Goal: Information Seeking & Learning: Learn about a topic

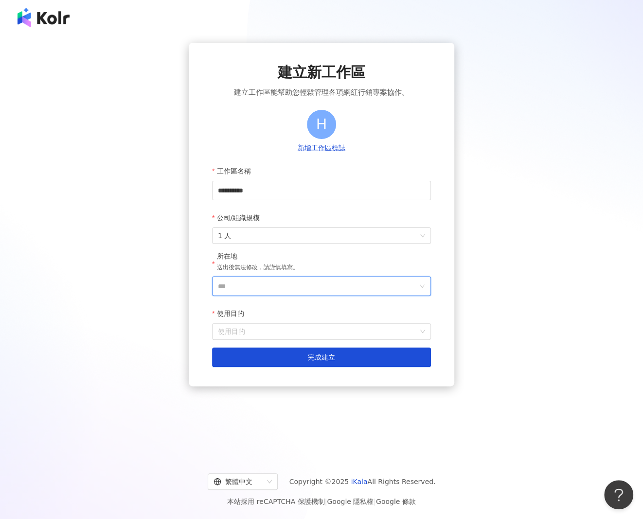
click at [259, 284] on input "***" at bounding box center [317, 286] width 199 height 18
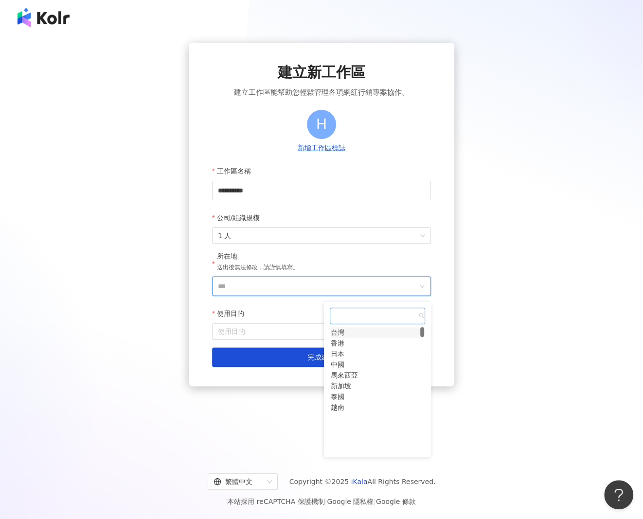
click at [344, 338] on div "台灣" at bounding box center [338, 332] width 14 height 11
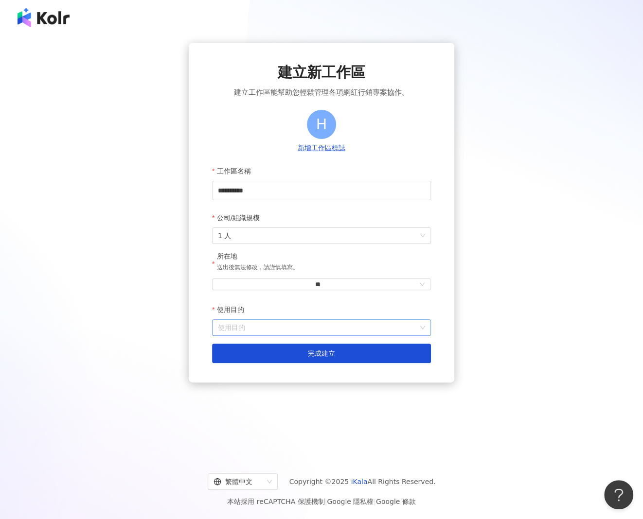
click at [259, 329] on input "使用目的" at bounding box center [321, 328] width 207 height 16
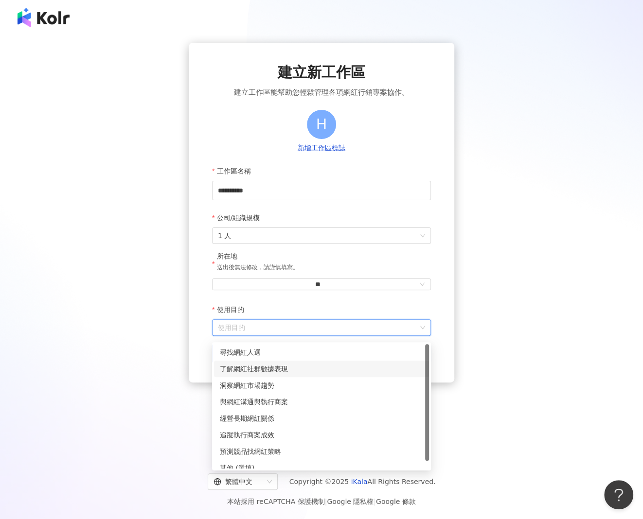
click at [255, 381] on div "洞察網紅市場趨勢" at bounding box center [321, 385] width 203 height 11
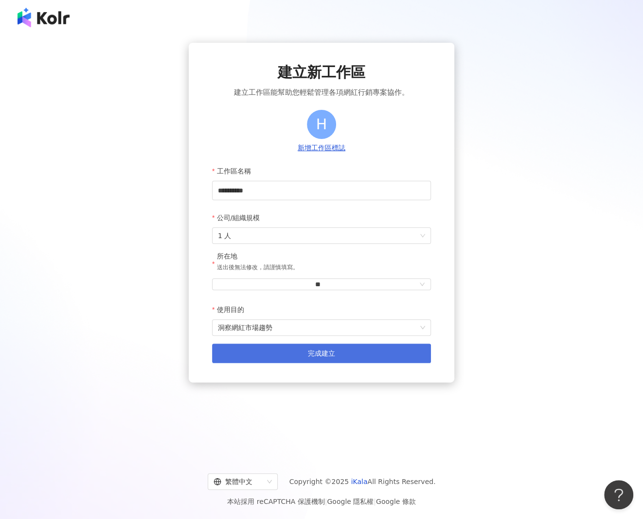
click at [278, 360] on button "完成建立" at bounding box center [321, 353] width 219 height 19
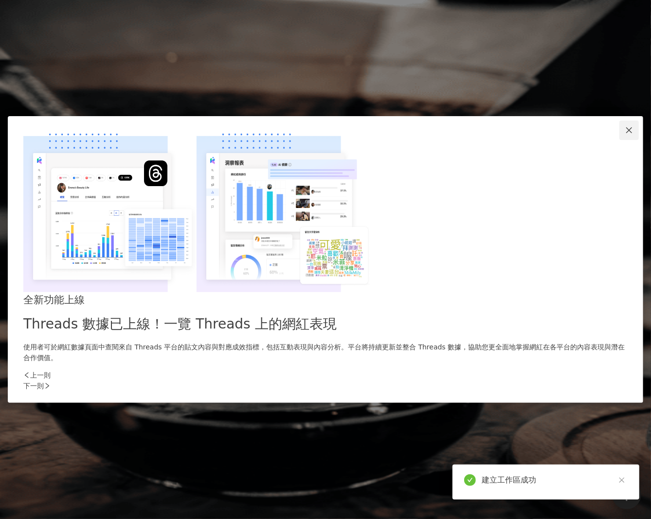
click at [625, 134] on icon "close" at bounding box center [629, 130] width 8 height 8
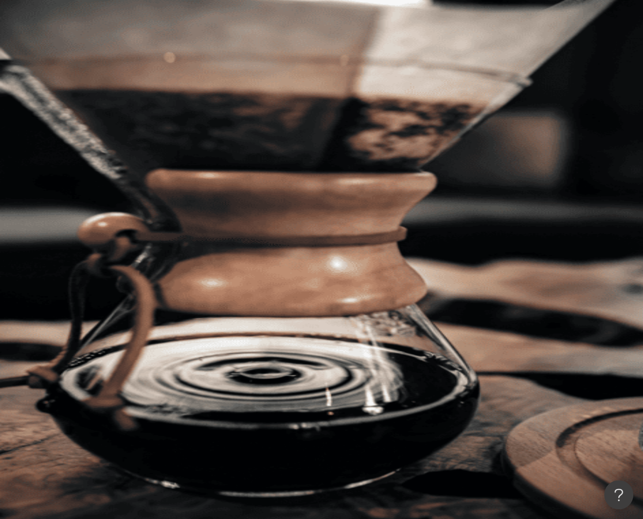
click at [486, 78] on div "申請試用" at bounding box center [379, 97] width 528 height 39
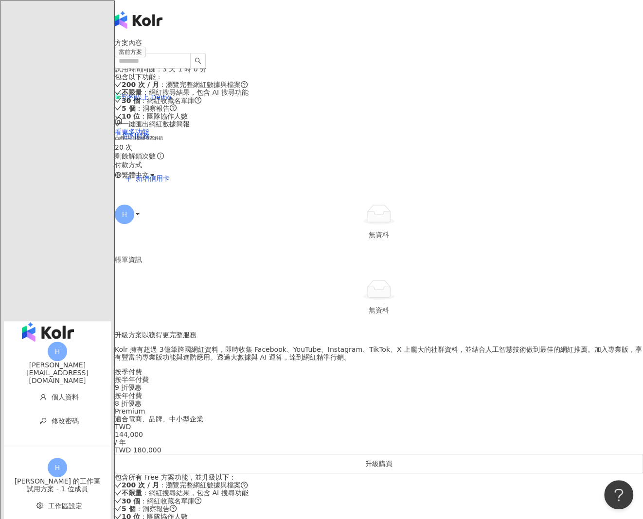
click at [58, 322] on img "button" at bounding box center [48, 331] width 52 height 19
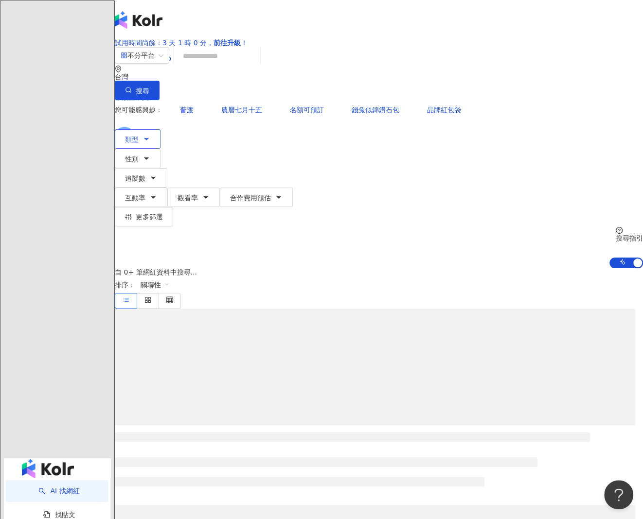
click at [160, 129] on button "類型" at bounding box center [138, 138] width 46 height 19
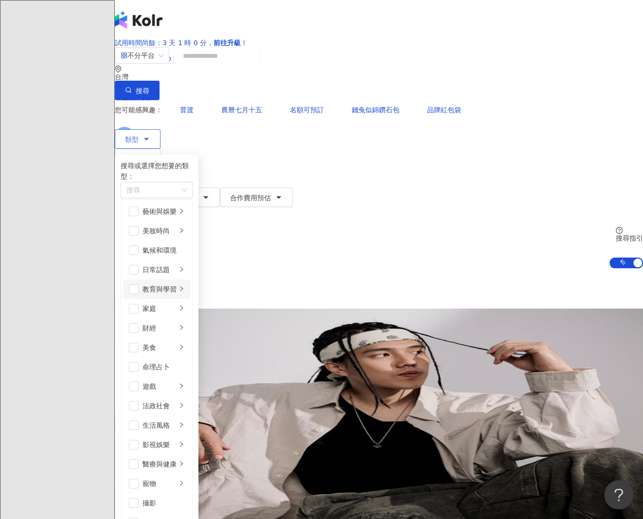
scroll to position [97, 0]
click at [170, 342] on div "美食" at bounding box center [159, 347] width 34 height 11
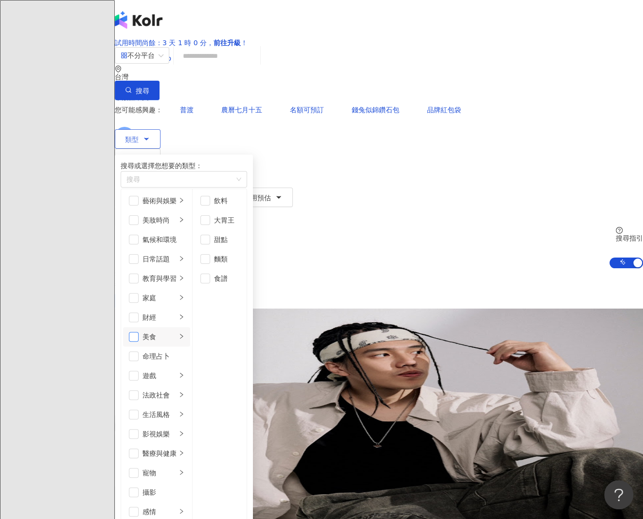
click at [139, 332] on span "button" at bounding box center [134, 337] width 10 height 10
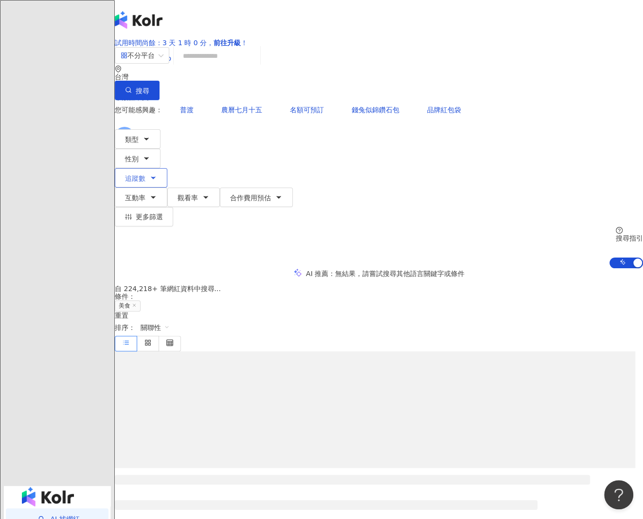
click at [157, 174] on icon "button" at bounding box center [153, 178] width 8 height 8
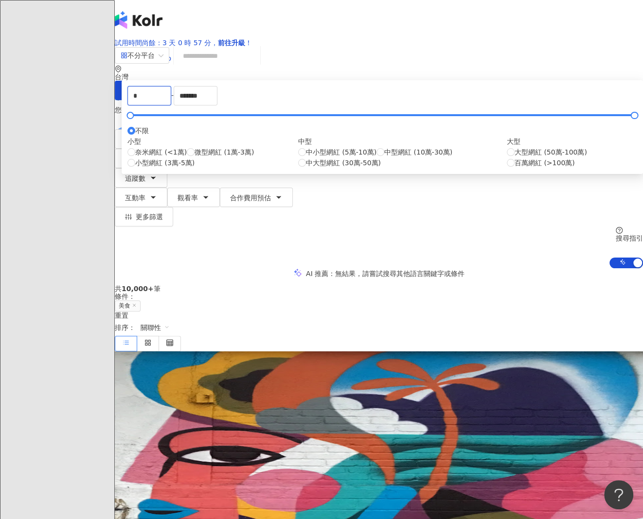
drag, startPoint x: 258, startPoint y: 169, endPoint x: 217, endPoint y: 169, distance: 40.8
type input "****"
drag, startPoint x: 422, startPoint y: 171, endPoint x: 347, endPoint y: 171, distance: 75.4
click at [348, 168] on div "**** - ******* 不限 小型 奈米網紅 (<1萬) 微型網紅 (1萬-3萬) 小型網紅 (3萬-5萬) 中型 中小型網紅 (5萬-10萬) 中型網…" at bounding box center [382, 127] width 510 height 82
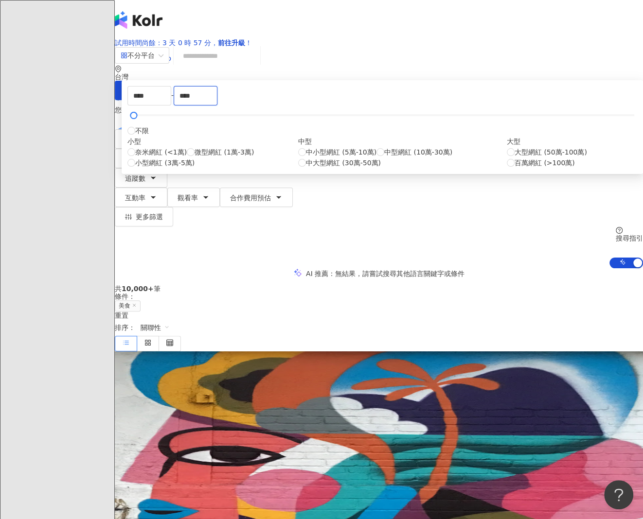
type input "****"
click at [199, 268] on div "AI 推薦 ： 無結果，請嘗試搜尋其他語言關鍵字或條件" at bounding box center [379, 273] width 528 height 10
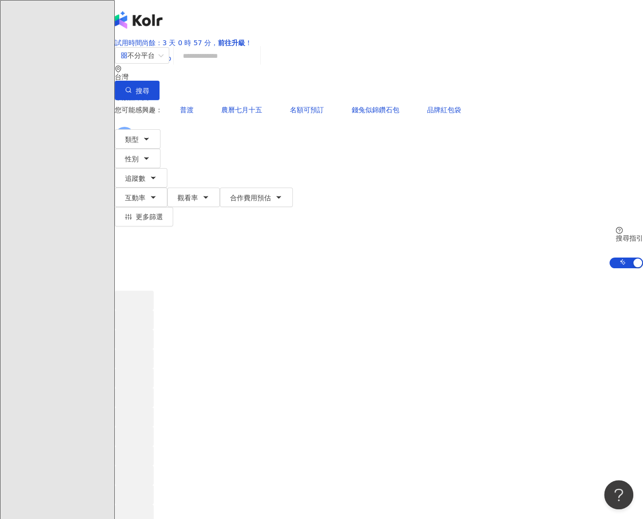
click at [230, 65] on input "search" at bounding box center [216, 56] width 79 height 18
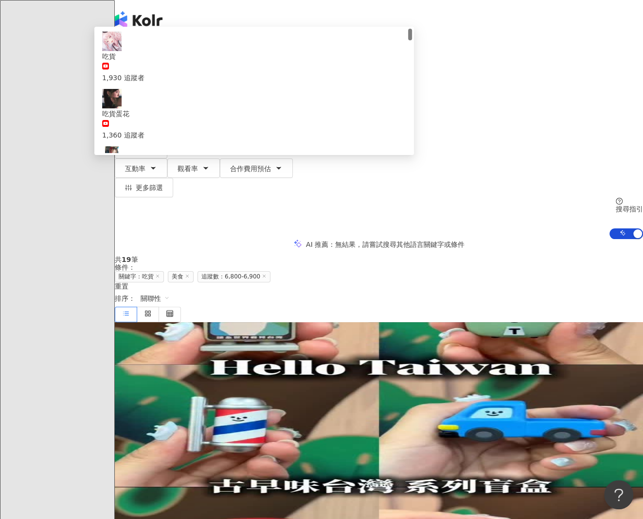
type input "**"
click at [130, 239] on div "AI 推薦 ： 無結果，請嘗試搜尋其他語言關鍵字或條件" at bounding box center [379, 244] width 528 height 10
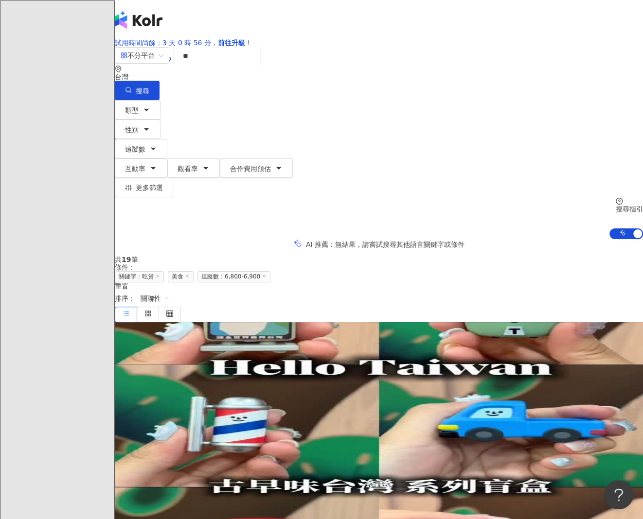
click at [245, 395] on span "的蔬食日常 ∠( ᐛ 」∠)_" at bounding box center [208, 399] width 73 height 8
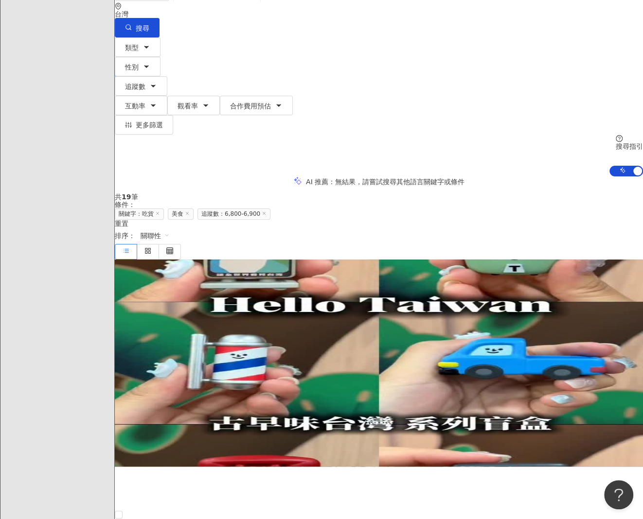
scroll to position [146, 0]
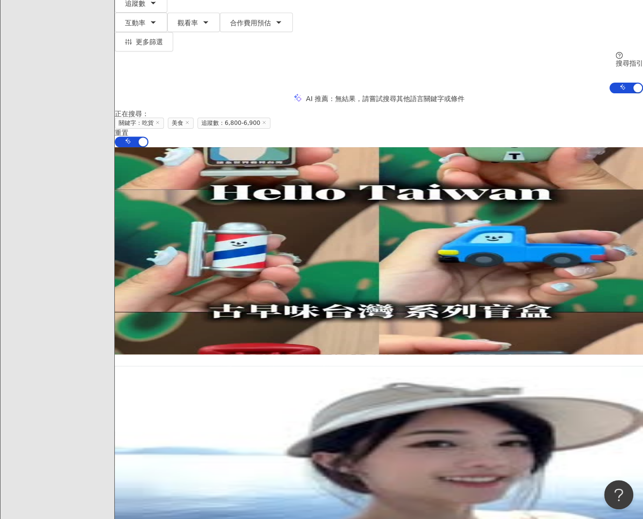
click at [201, 439] on span "眉毛姐姐·[PERSON_NAME]" at bounding box center [158, 443] width 86 height 8
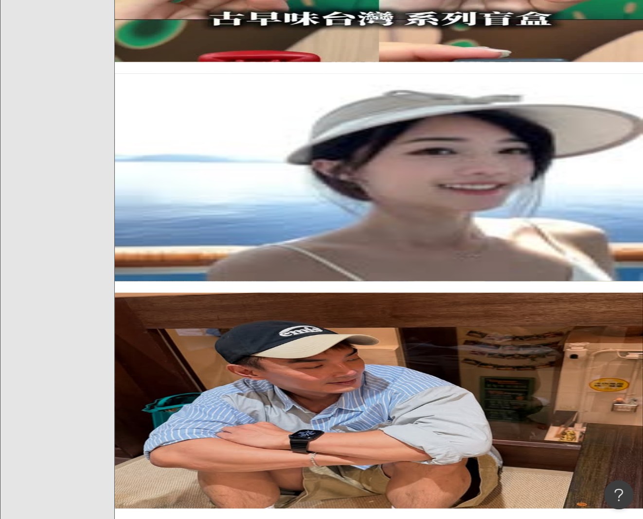
scroll to position [535, 0]
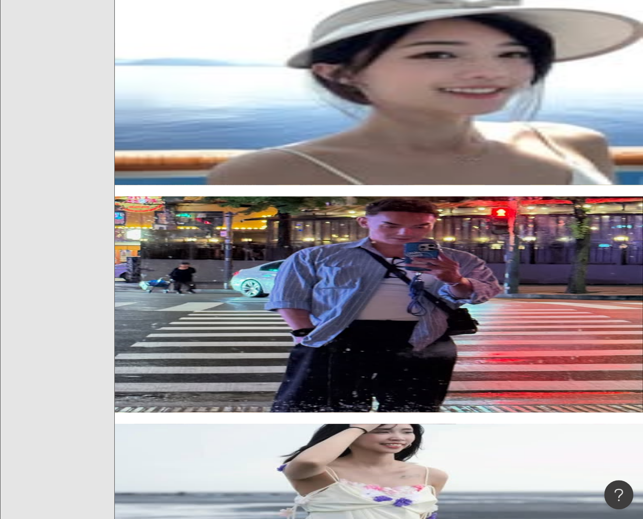
click at [156, 497] on span "幸福的一顆裘" at bounding box center [135, 501] width 41 height 8
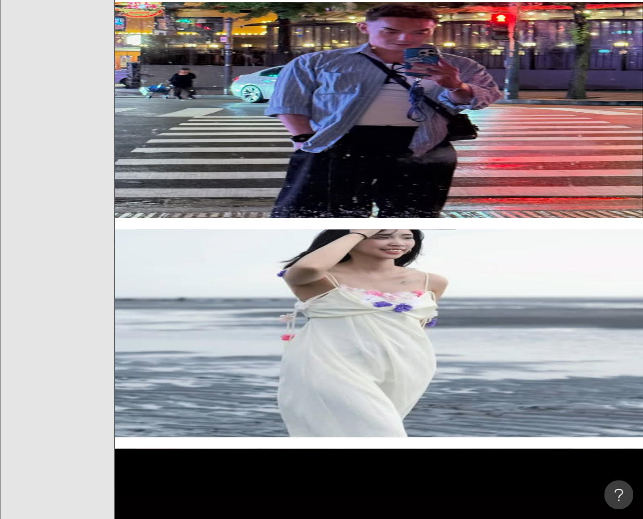
scroll to position [808, 0]
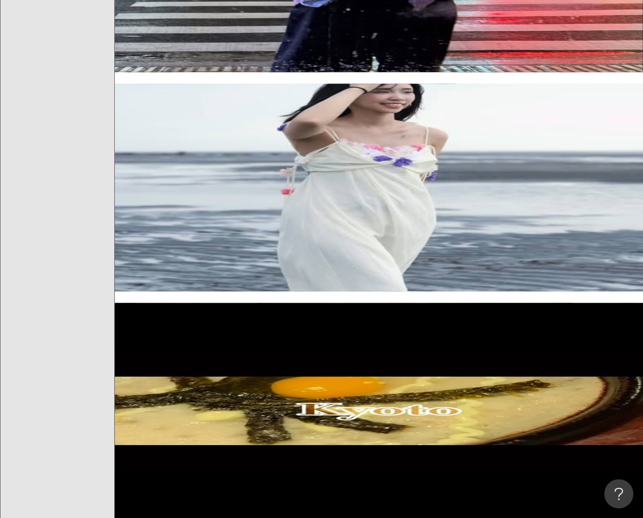
scroll to position [972, 0]
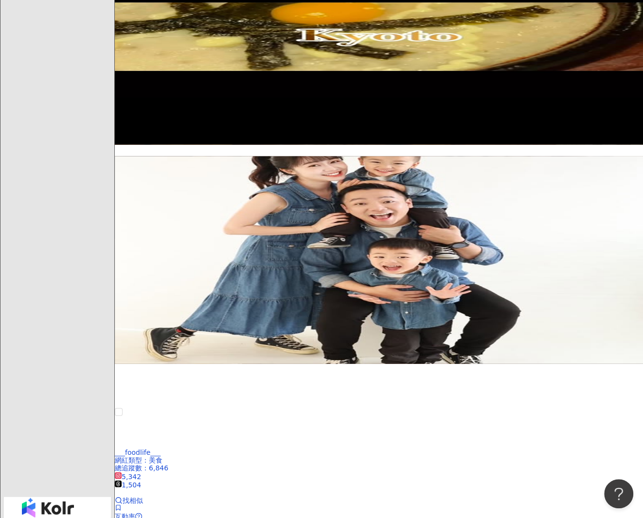
scroll to position [1264, 0]
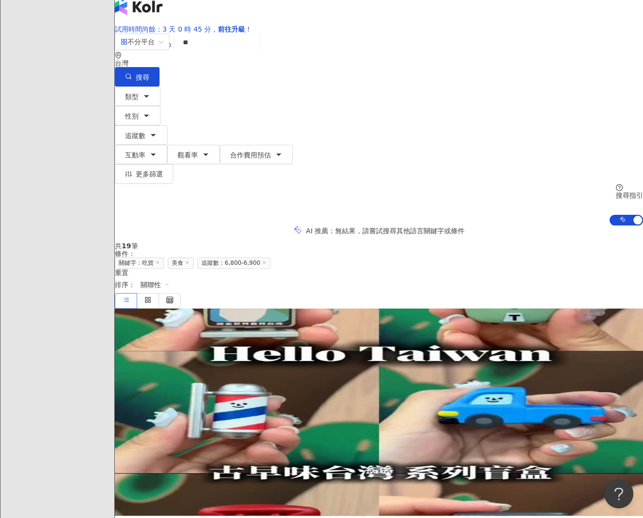
scroll to position [0, 0]
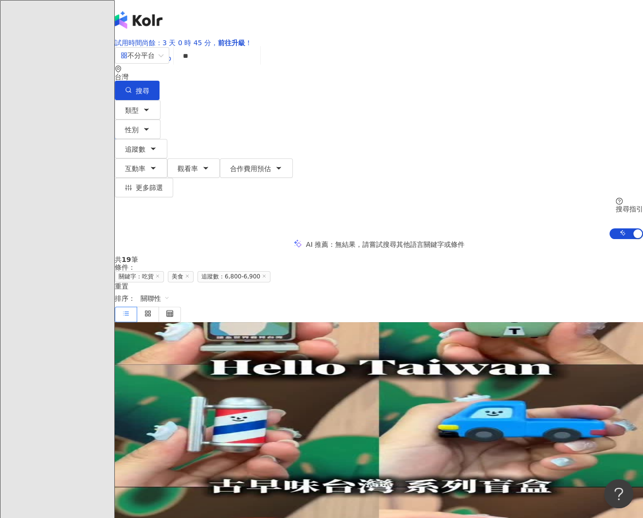
click at [270, 271] on span "追蹤數：6,800-6,900" at bounding box center [233, 276] width 73 height 11
click at [266, 274] on icon at bounding box center [264, 276] width 5 height 5
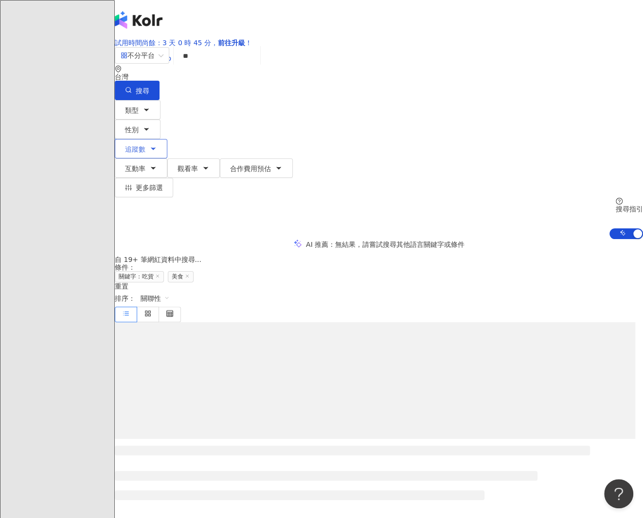
click at [145, 145] on span "追蹤數" at bounding box center [135, 149] width 20 height 8
type input "*"
type input "*******"
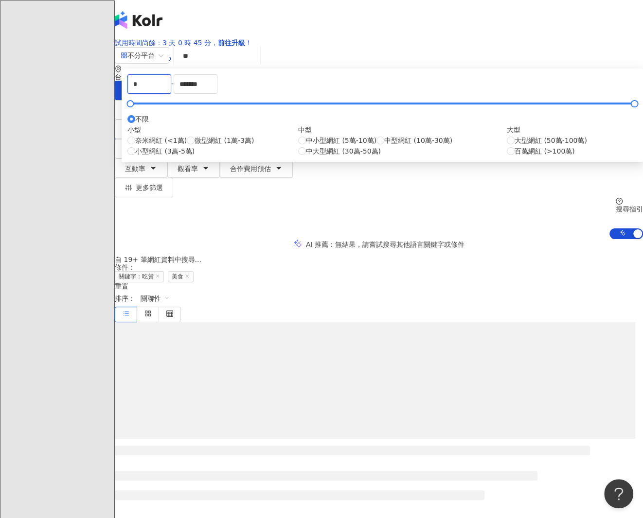
drag, startPoint x: 299, startPoint y: 158, endPoint x: 214, endPoint y: 157, distance: 84.6
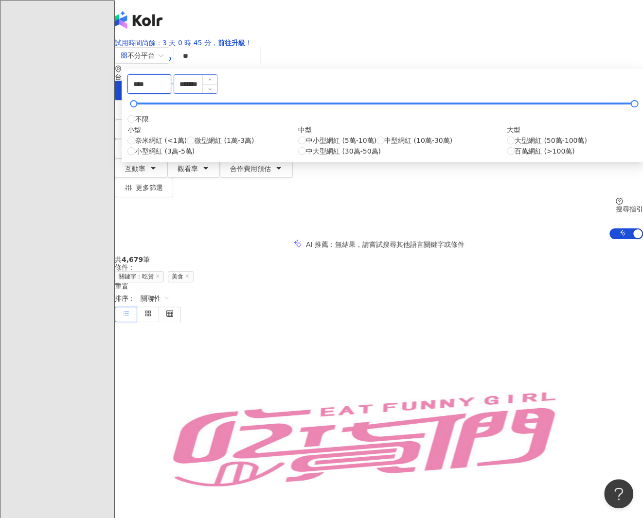
type input "****"
drag, startPoint x: 373, startPoint y: 158, endPoint x: 315, endPoint y: 161, distance: 58.0
click at [318, 157] on div "**** - ******* 不限 小型 奈米網紅 (<1萬) 微型網紅 (1萬-3萬) 小型網紅 (3萬-5萬) 中型 中小型網紅 (5萬-10萬) 中型網…" at bounding box center [382, 115] width 510 height 82
type input "****"
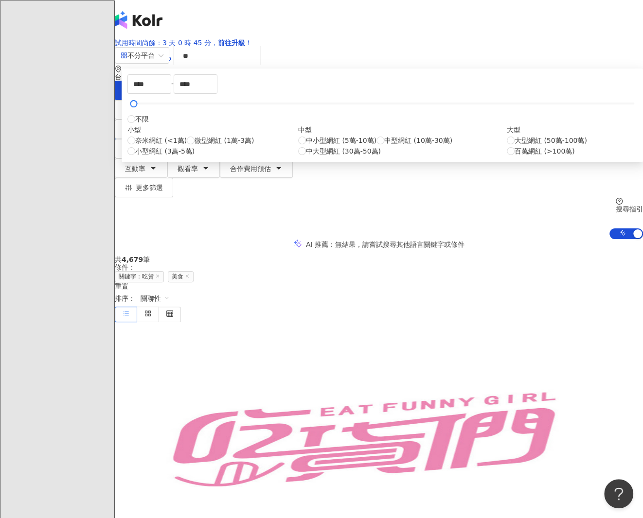
click at [231, 150] on div "**** - **** 不限 小型 奈米網紅 (<1萬) 微型網紅 (1萬-3萬) 小型網紅 (3萬-5萬) 中型 中小型網紅 (5萬-10萬) 中型網紅 (…" at bounding box center [382, 116] width 521 height 94
click at [213, 239] on div "AI 推薦 ： 無結果，請嘗試搜尋其他語言關鍵字或條件" at bounding box center [379, 244] width 528 height 10
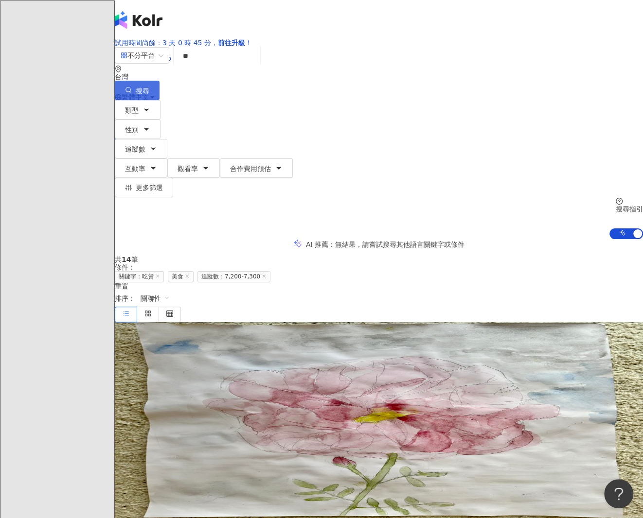
click at [149, 87] on span "搜尋" at bounding box center [143, 91] width 14 height 8
click at [232, 395] on span "RD bite fun [PERSON_NAME]營養師" at bounding box center [174, 399] width 118 height 8
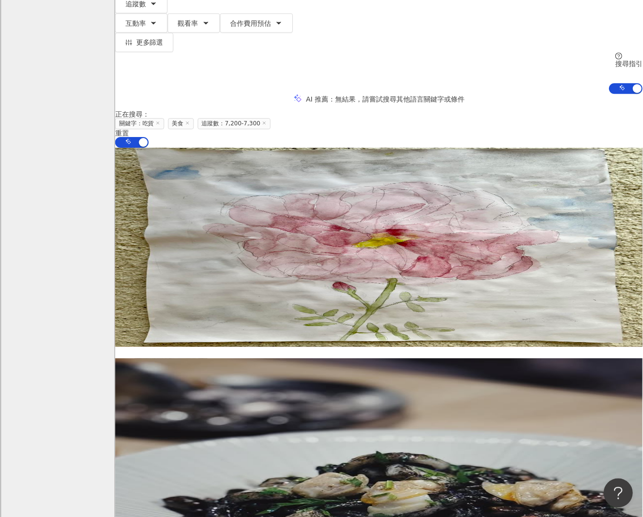
scroll to position [146, 0]
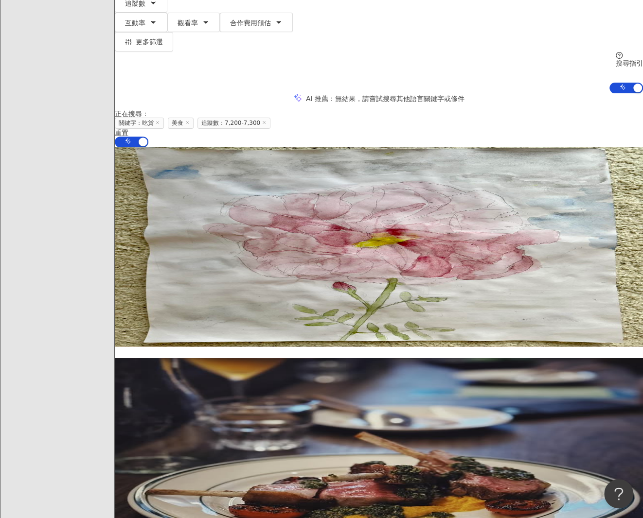
click at [162, 431] on span "tpe.foodgasm" at bounding box center [138, 435] width 47 height 8
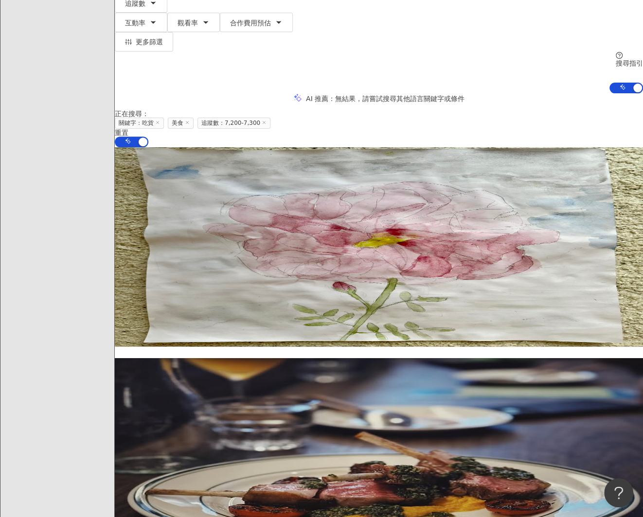
scroll to position [389, 0]
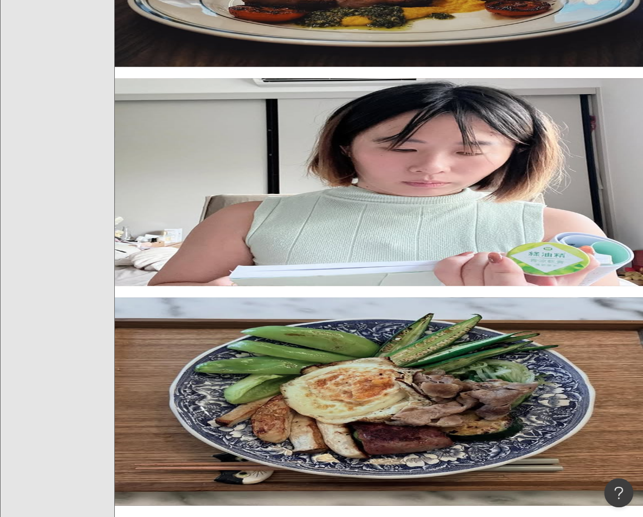
scroll to position [681, 0]
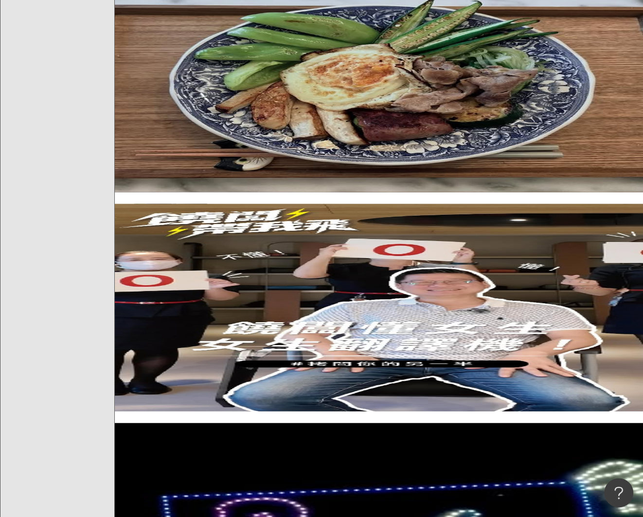
scroll to position [972, 0]
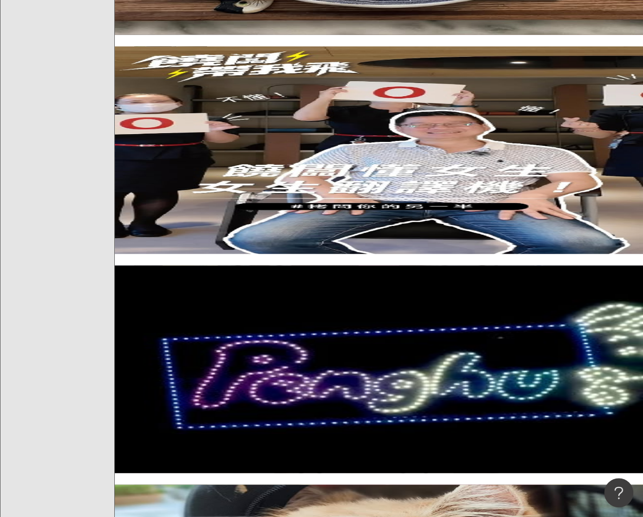
scroll to position [1118, 0]
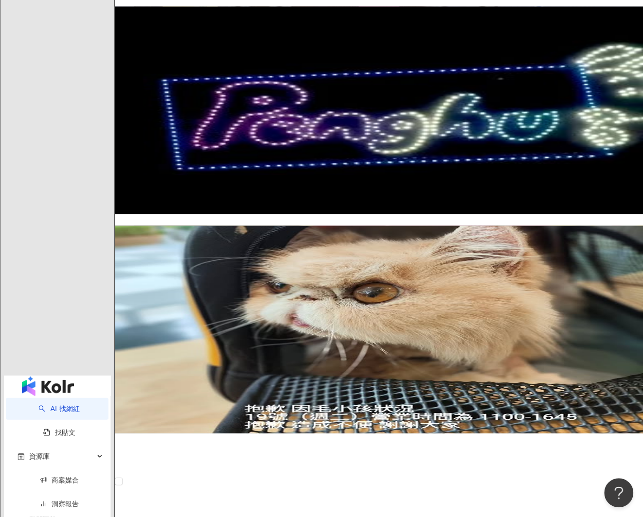
scroll to position [1361, 0]
